Goal: Task Accomplishment & Management: Complete application form

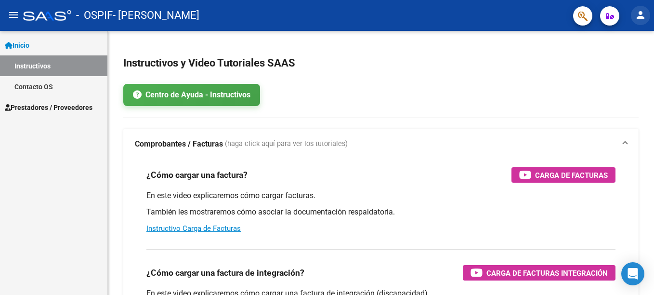
click at [638, 17] on mat-icon "person" at bounding box center [641, 15] width 12 height 12
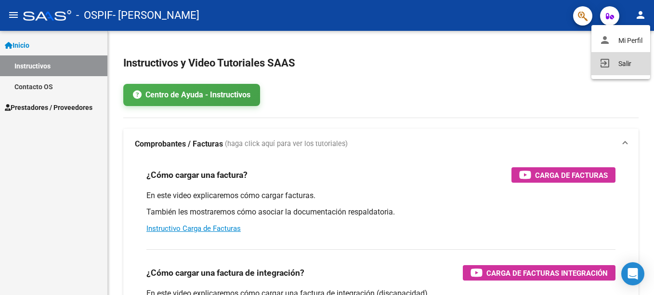
click at [623, 63] on button "exit_to_app Salir" at bounding box center [621, 63] width 59 height 23
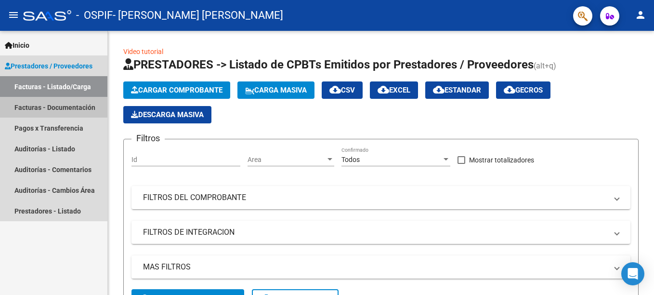
click at [76, 112] on link "Facturas - Documentación" at bounding box center [53, 107] width 107 height 21
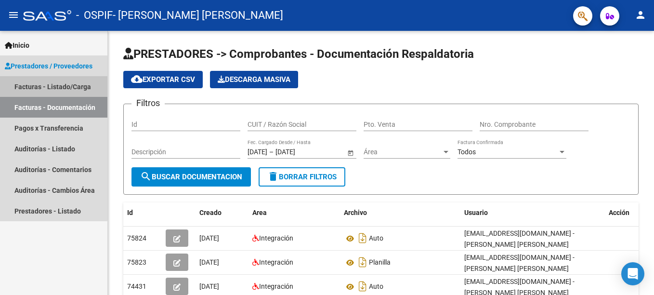
click at [53, 85] on link "Facturas - Listado/Carga" at bounding box center [53, 86] width 107 height 21
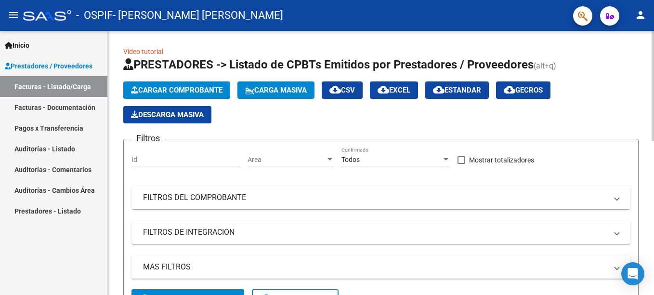
scroll to position [264, 0]
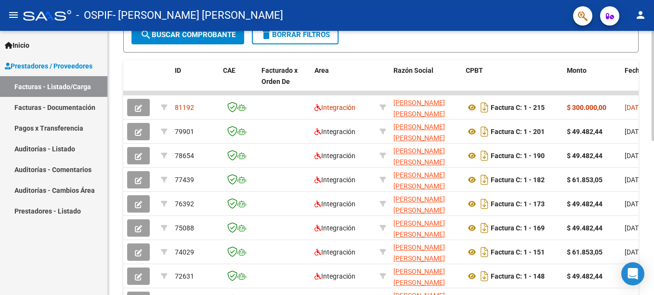
click at [653, 200] on div at bounding box center [653, 163] width 2 height 264
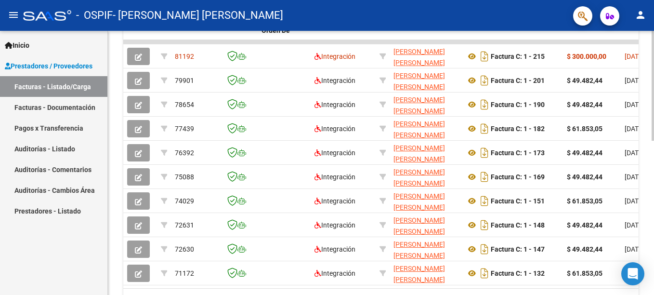
scroll to position [316, 0]
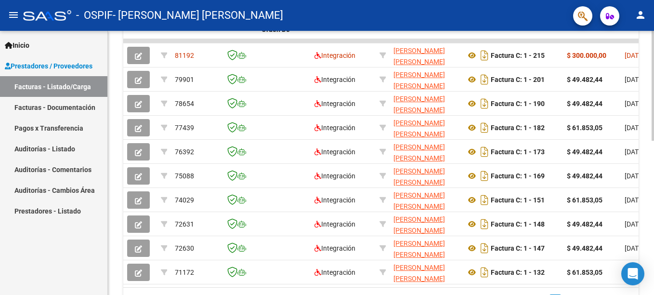
click at [652, 220] on div at bounding box center [653, 220] width 2 height 110
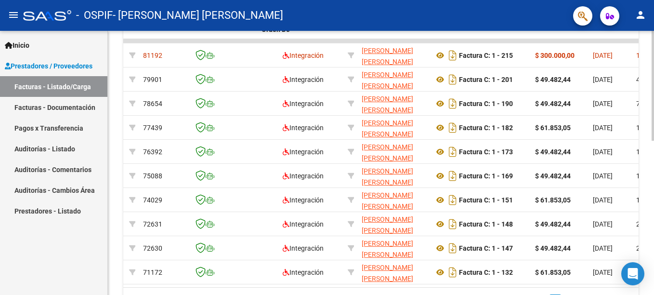
scroll to position [0, 0]
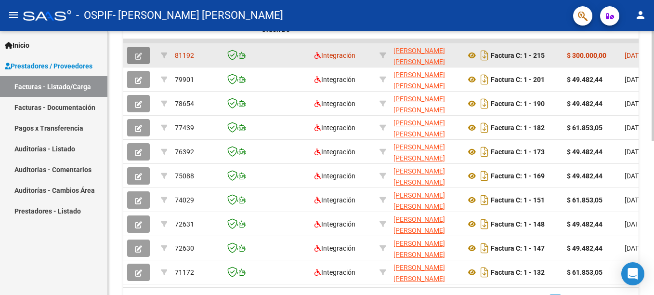
click at [137, 53] on icon "button" at bounding box center [138, 56] width 7 height 7
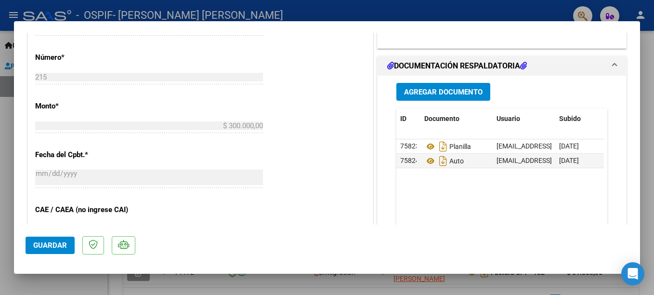
scroll to position [463, 0]
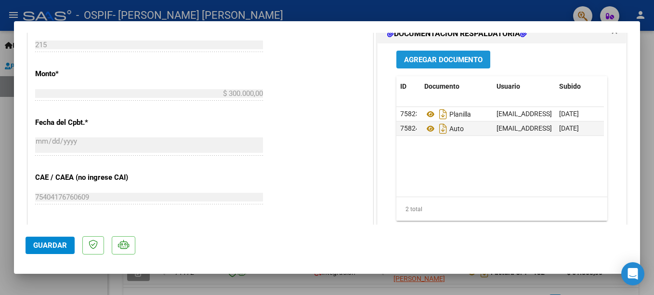
click at [447, 58] on span "Agregar Documento" at bounding box center [443, 59] width 79 height 9
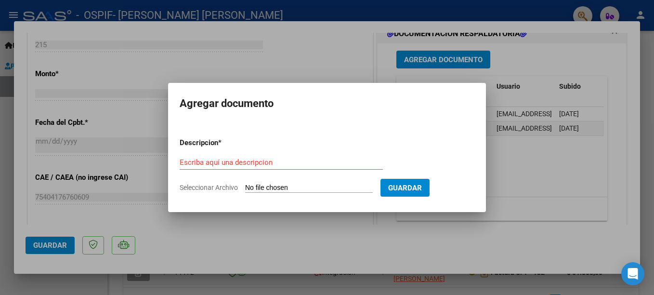
click at [195, 167] on div "Escriba aquí una descripcion" at bounding box center [281, 162] width 203 height 14
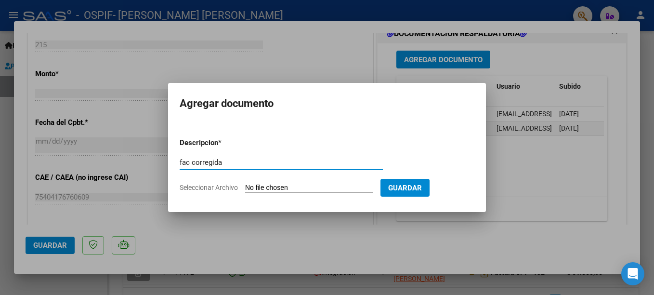
type input "fac corregida"
click at [281, 186] on input "Seleccionar Archivo" at bounding box center [309, 188] width 128 height 9
type input "C:\fakepath\27270718294_011_00001_00000217 Daher.pdf"
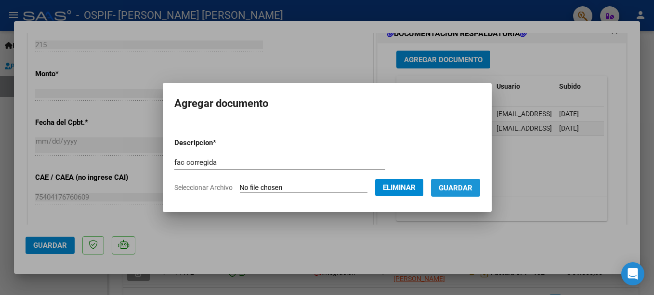
click at [468, 189] on span "Guardar" at bounding box center [456, 188] width 34 height 9
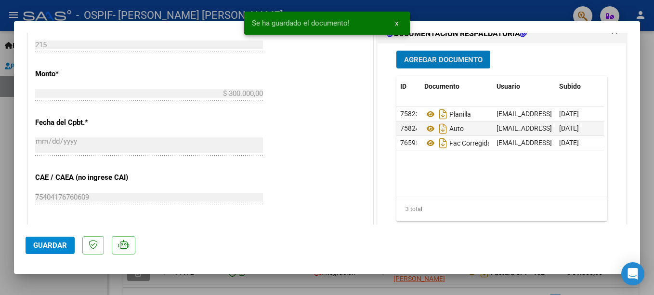
click at [61, 253] on button "Guardar" at bounding box center [50, 245] width 49 height 17
click at [477, 14] on div at bounding box center [327, 147] width 654 height 295
type input "$ 0,00"
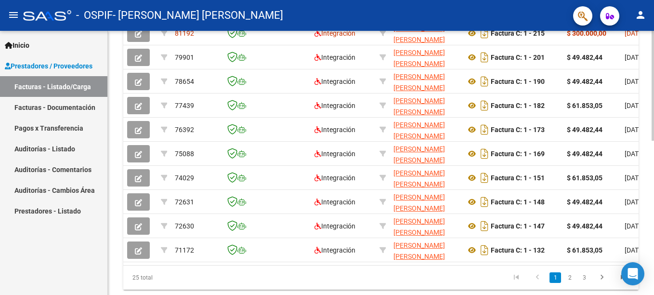
scroll to position [74, 0]
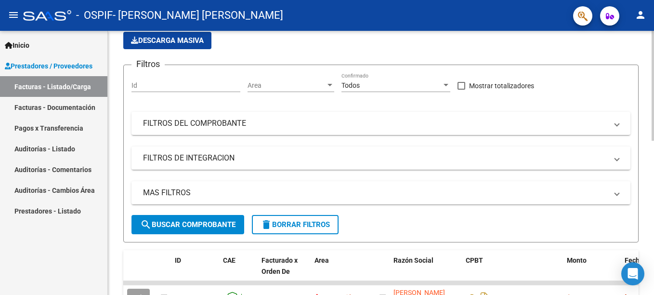
click at [653, 42] on div at bounding box center [653, 163] width 2 height 264
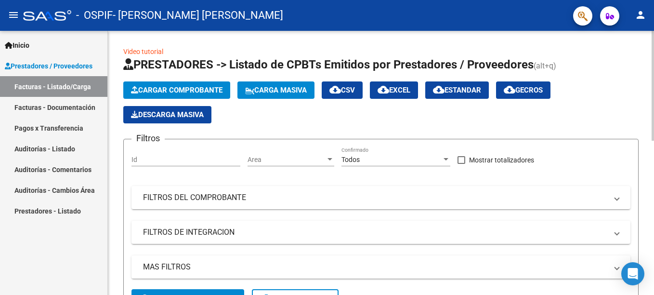
click at [653, 42] on div at bounding box center [653, 163] width 2 height 264
